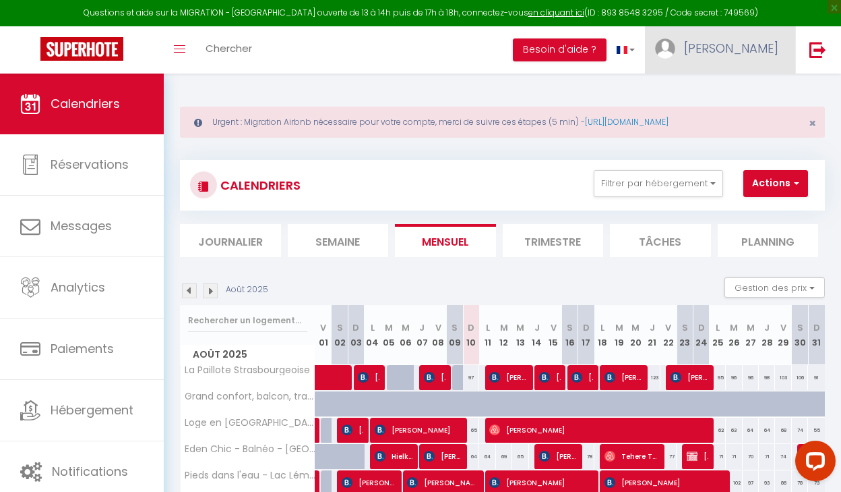
click at [759, 44] on span "[PERSON_NAME]" at bounding box center [731, 48] width 94 height 17
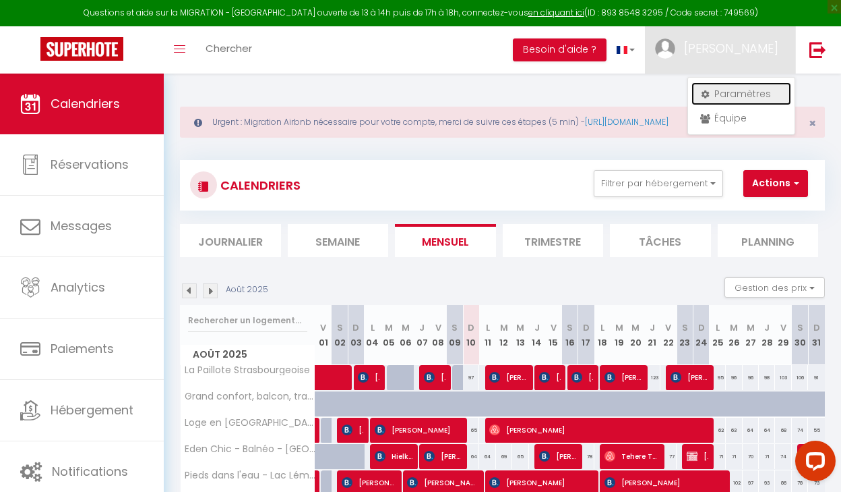
click at [719, 91] on link "Paramètres" at bounding box center [742, 93] width 100 height 23
select select "fr"
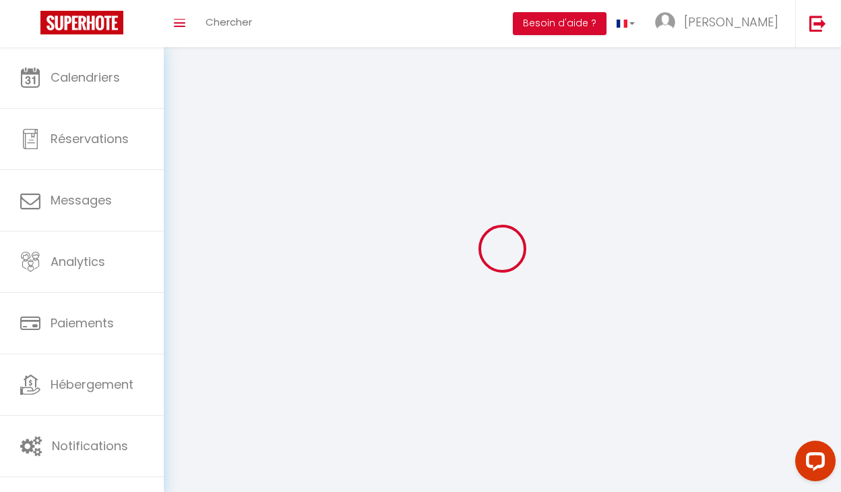
type input "[PERSON_NAME]"
type input "0614230457"
type input "[STREET_ADDRESS]"
type input "69001"
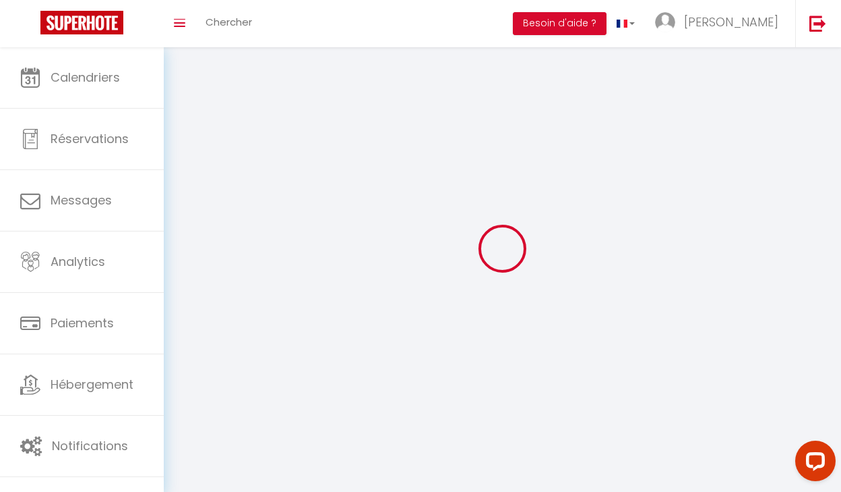
type input "[GEOGRAPHIC_DATA]"
type input "RXOT35qU3mIMkH6t7FOyZk9t4"
type input "ZADIbhYdg7Vu9HFRVgG2Q269s"
type input "[URL][DOMAIN_NAME]"
type input "RXOT35qU3mIMkH6t7FOyZk9t4"
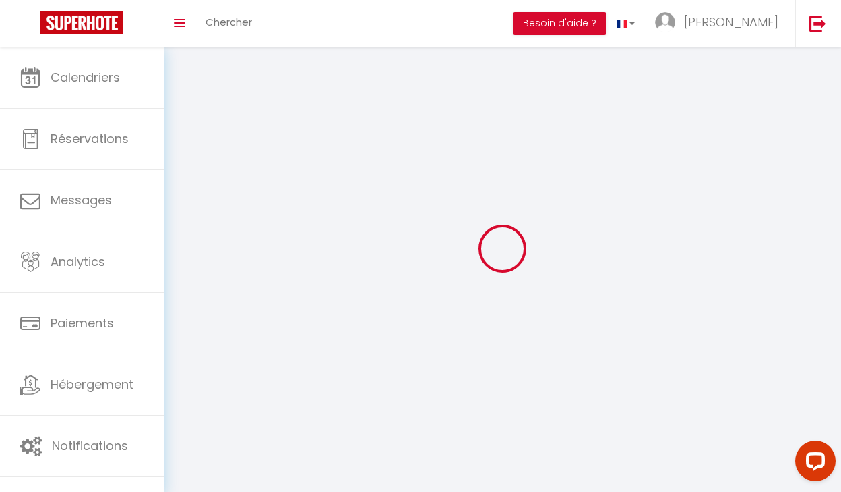
type input "ZADIbhYdg7Vu9HFRVgG2Q269s"
type input "[URL][DOMAIN_NAME]"
select select "75"
select select "28"
select select "fr"
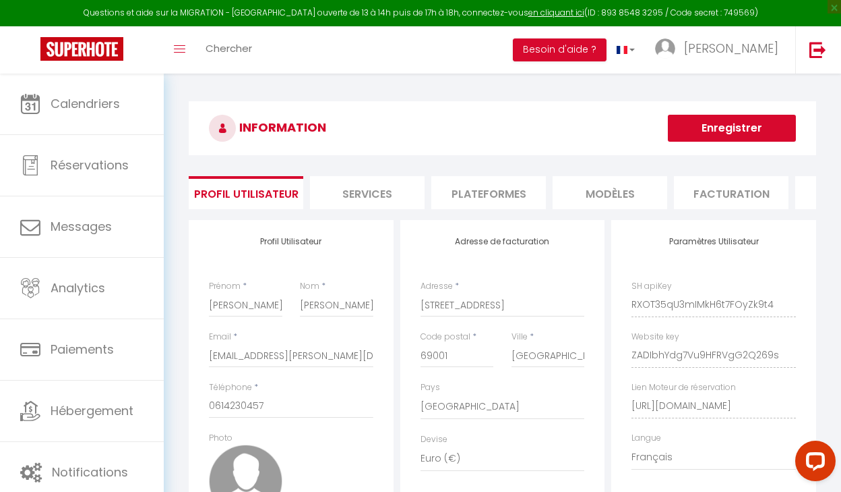
click at [492, 194] on li "Plateformes" at bounding box center [489, 192] width 115 height 33
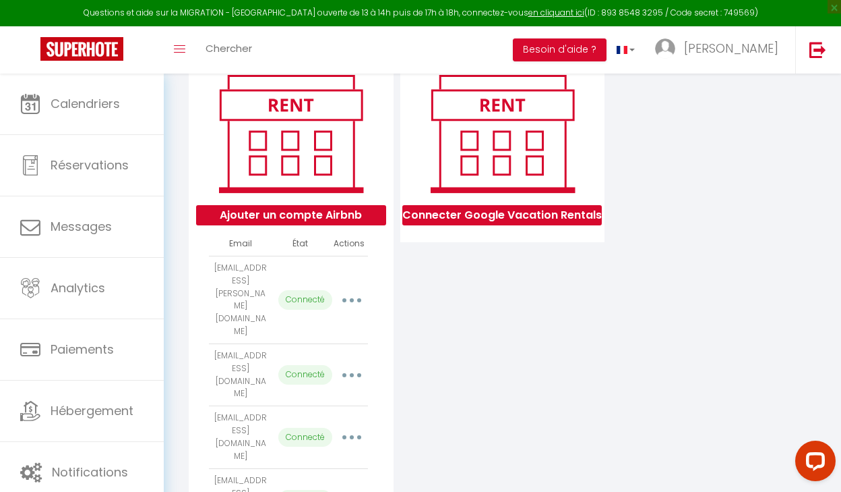
scroll to position [221, 0]
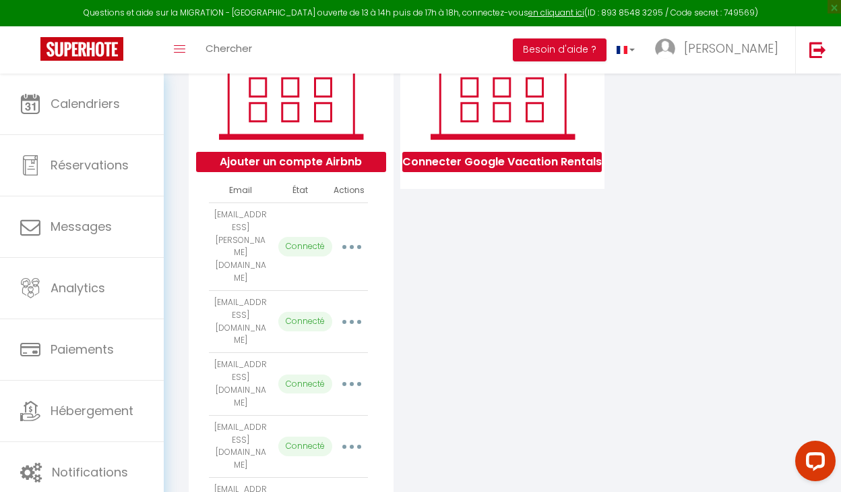
click at [351, 245] on icon "button" at bounding box center [352, 247] width 4 height 4
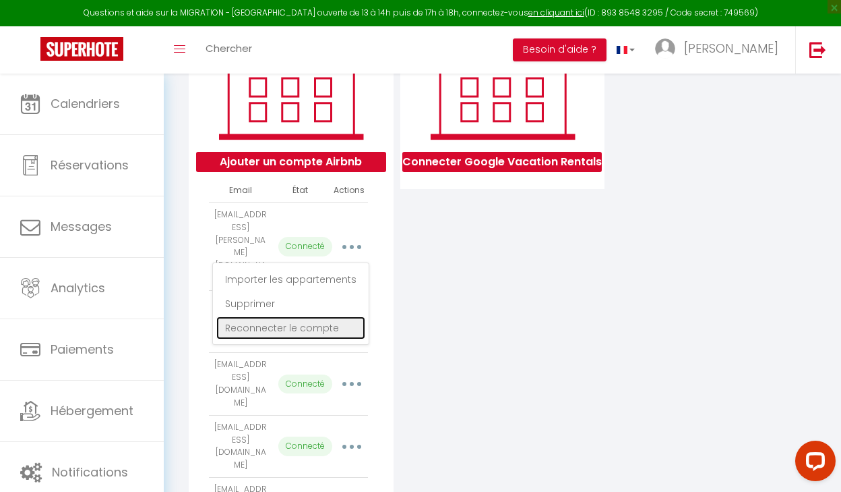
click at [279, 316] on link "Reconnecter le compte" at bounding box center [290, 327] width 149 height 23
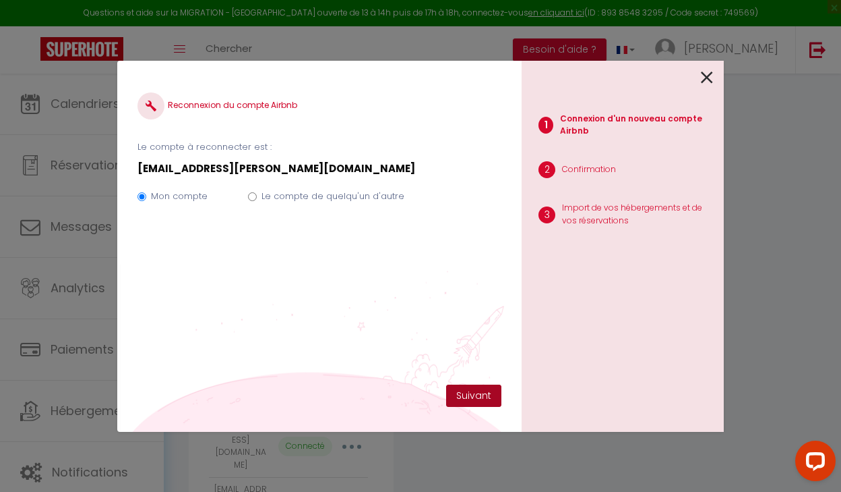
click at [473, 393] on button "Suivant" at bounding box center [473, 395] width 55 height 23
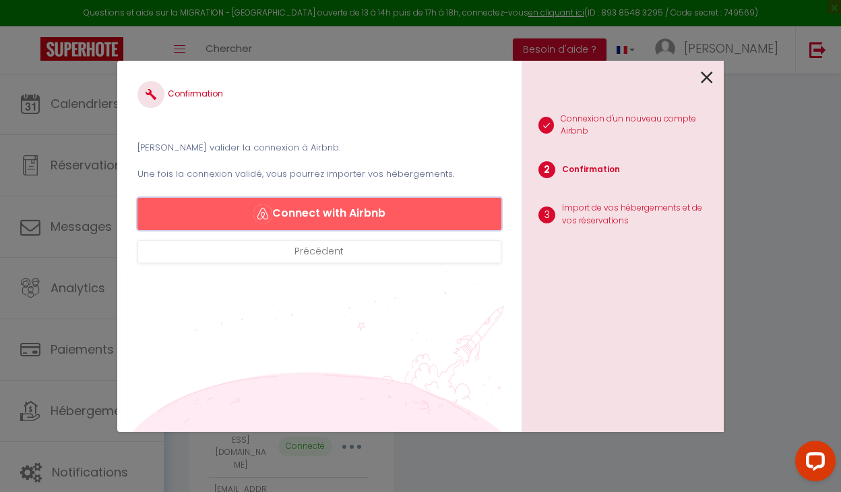
click at [306, 212] on button "Connect with Airbnb" at bounding box center [320, 214] width 364 height 32
click at [336, 214] on button "Connect with Airbnb" at bounding box center [320, 214] width 364 height 32
click at [305, 216] on button "Connect with Airbnb" at bounding box center [320, 214] width 364 height 32
click at [701, 82] on icon at bounding box center [707, 77] width 12 height 20
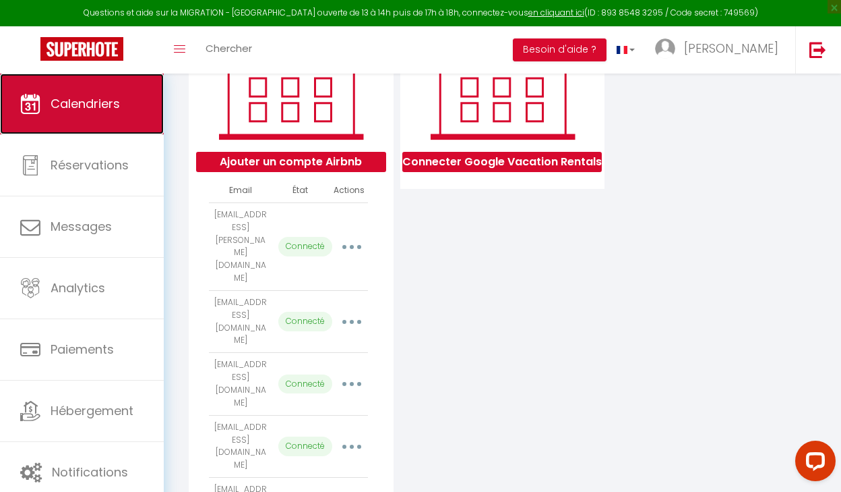
click at [94, 102] on span "Calendriers" at bounding box center [85, 103] width 69 height 17
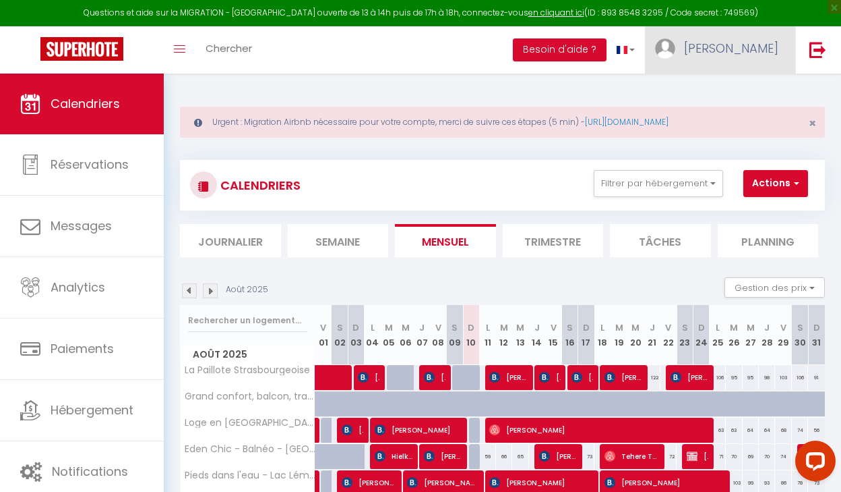
click at [754, 51] on span "[PERSON_NAME]" at bounding box center [731, 48] width 94 height 17
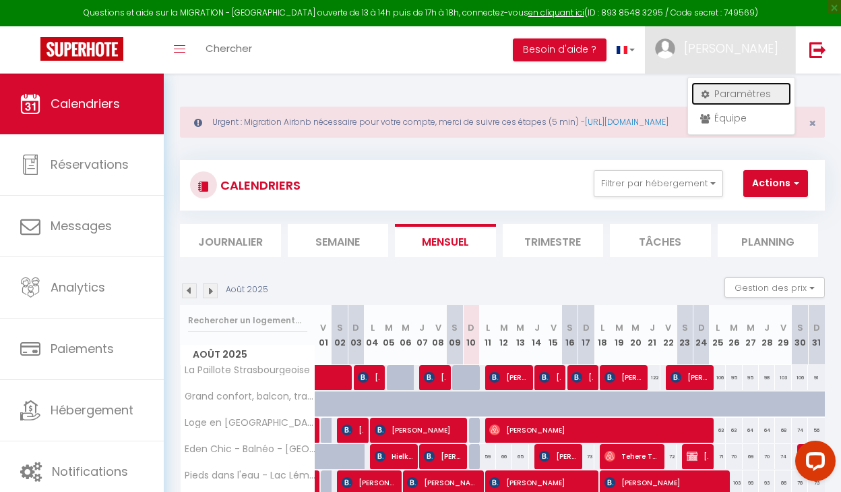
click at [725, 97] on link "Paramètres" at bounding box center [742, 93] width 100 height 23
select select "fr"
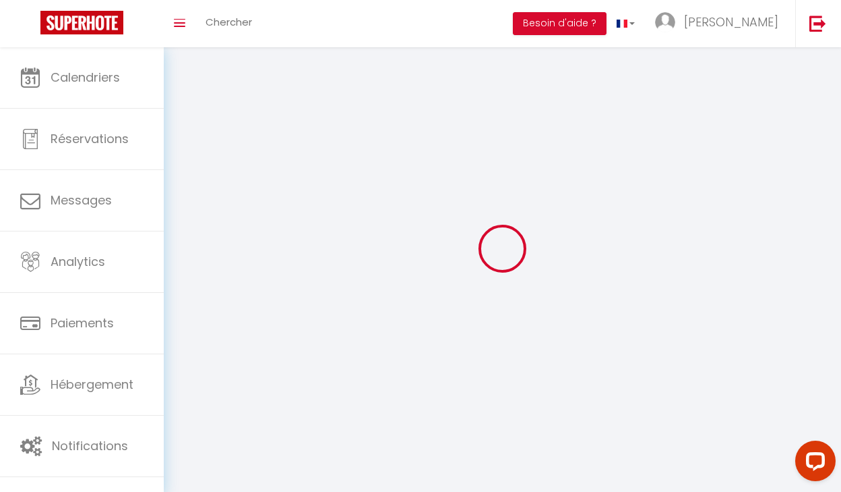
type input "[PERSON_NAME]"
type input "0614230457"
type input "[STREET_ADDRESS]"
type input "69001"
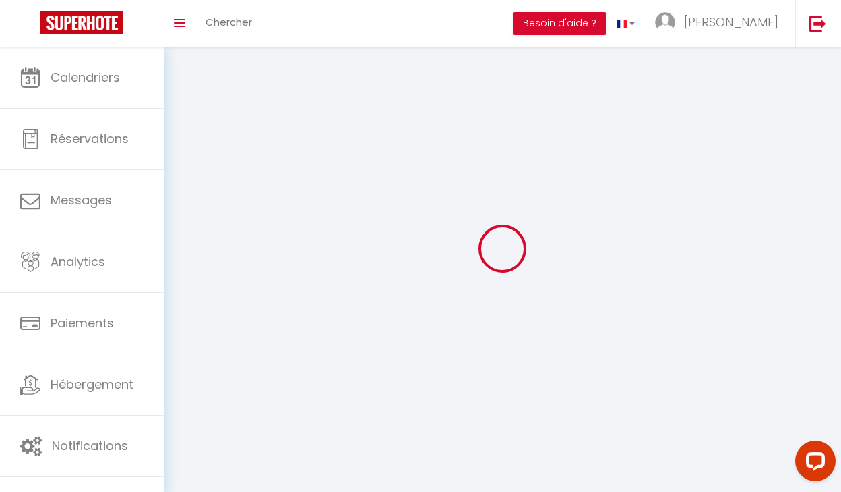
type input "[GEOGRAPHIC_DATA]"
type input "RXOT35qU3mIMkH6t7FOyZk9t4"
type input "ZADIbhYdg7Vu9HFRVgG2Q269s"
type input "[URL][DOMAIN_NAME]"
type input "RXOT35qU3mIMkH6t7FOyZk9t4"
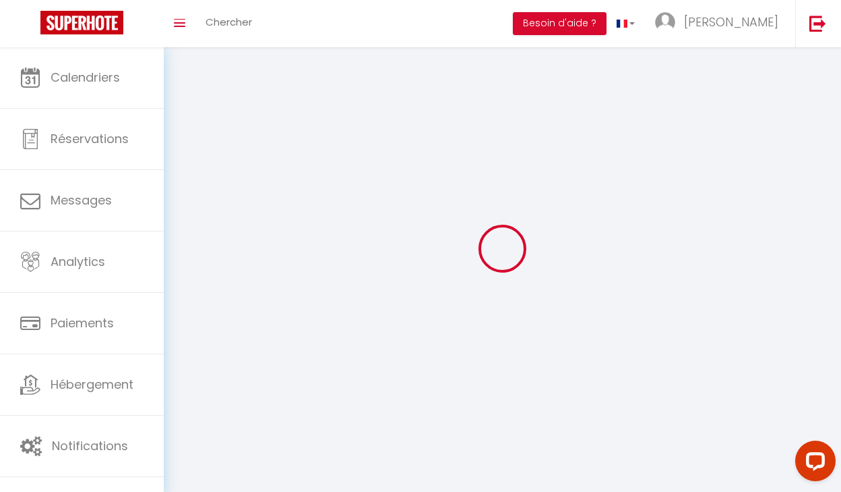
type input "ZADIbhYdg7Vu9HFRVgG2Q269s"
type input "[URL][DOMAIN_NAME]"
select select "75"
select select "28"
select select "fr"
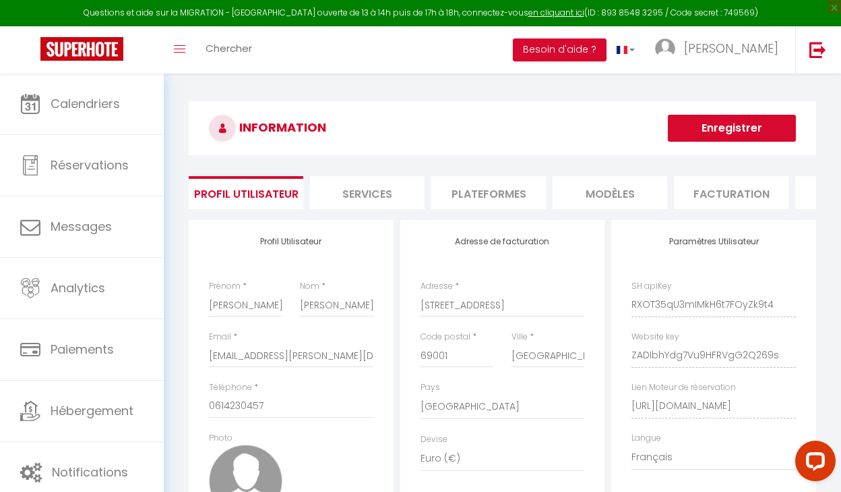
click at [480, 186] on li "Plateformes" at bounding box center [489, 192] width 115 height 33
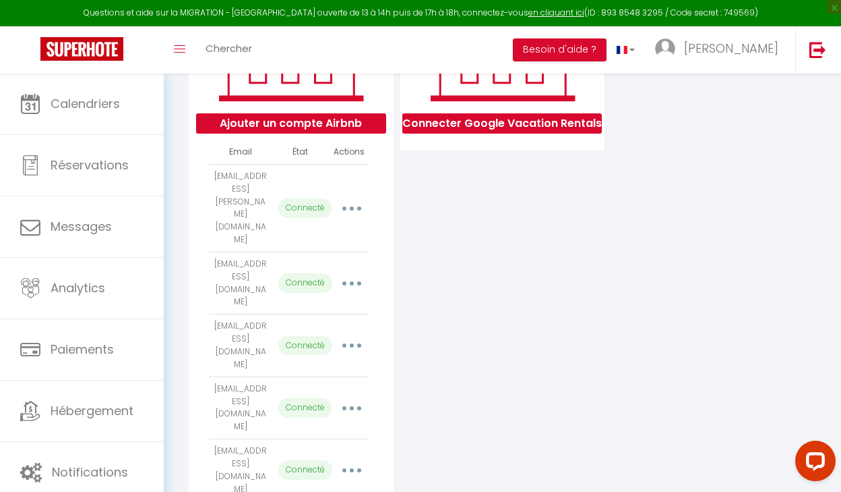
scroll to position [262, 0]
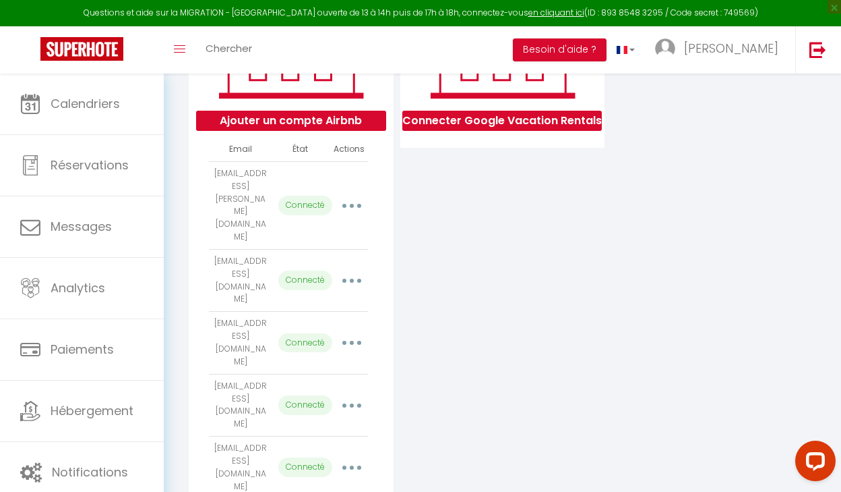
click at [353, 278] on icon "button" at bounding box center [352, 280] width 4 height 4
click at [352, 204] on icon "button" at bounding box center [352, 206] width 4 height 4
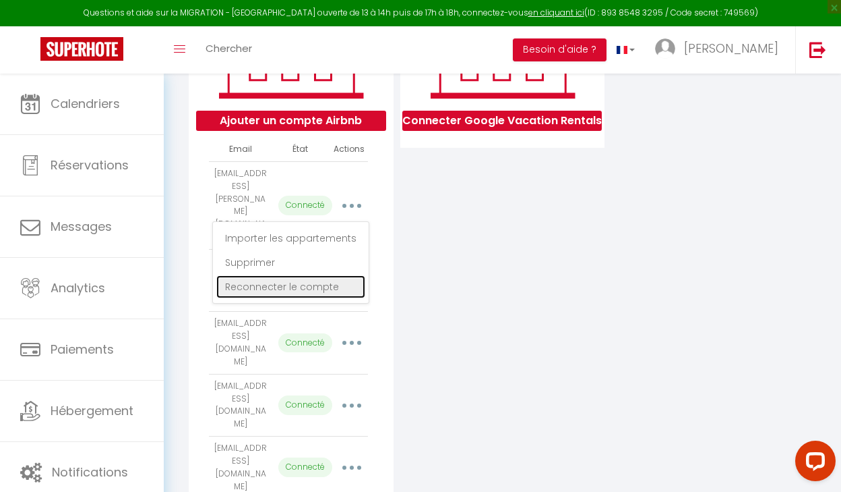
click at [290, 275] on link "Reconnecter le compte" at bounding box center [290, 286] width 149 height 23
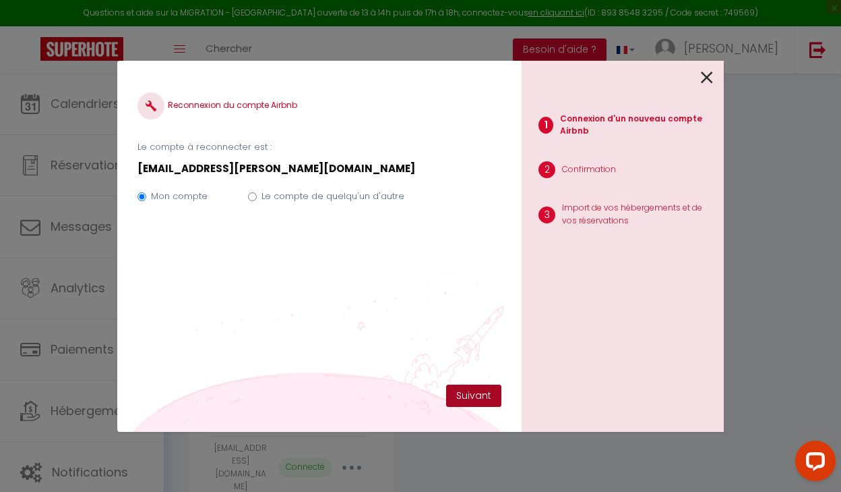
click at [472, 395] on button "Suivant" at bounding box center [473, 395] width 55 height 23
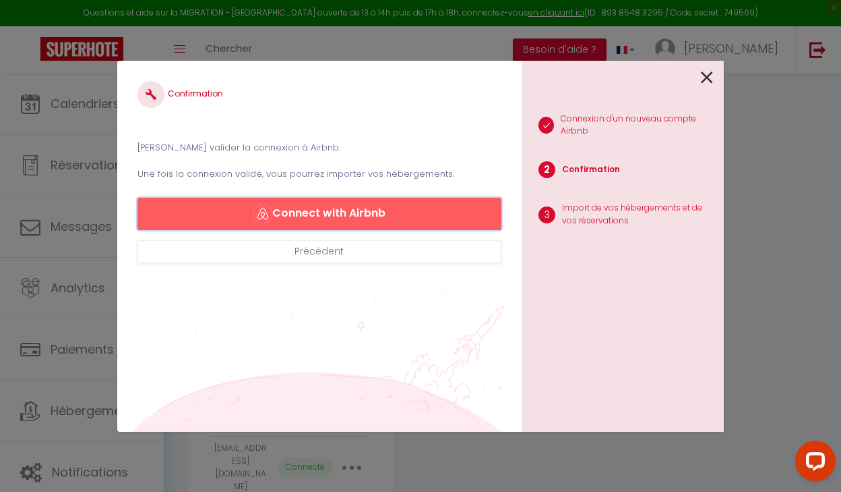
click at [305, 212] on button "Connect with Airbnb" at bounding box center [320, 214] width 364 height 32
click at [296, 204] on button "Connect with Airbnb" at bounding box center [320, 214] width 364 height 32
